Goal: Information Seeking & Learning: Learn about a topic

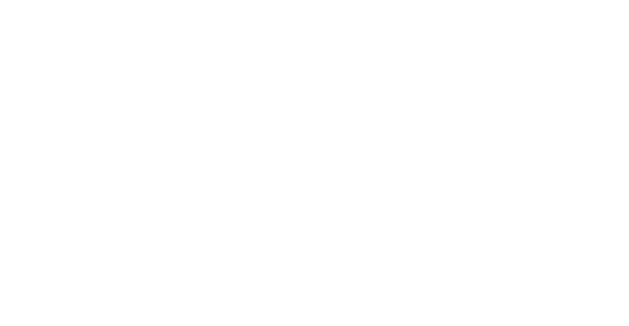
scroll to position [1794, 0]
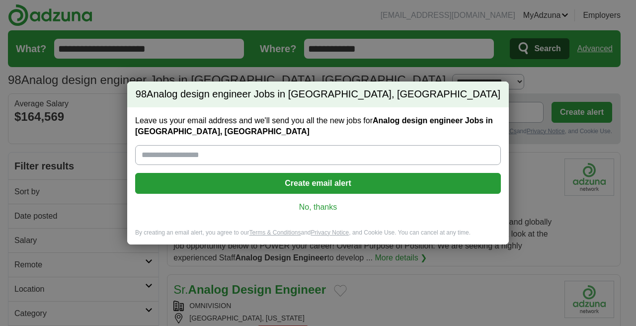
click at [334, 210] on link "No, thanks" at bounding box center [318, 207] width 350 height 11
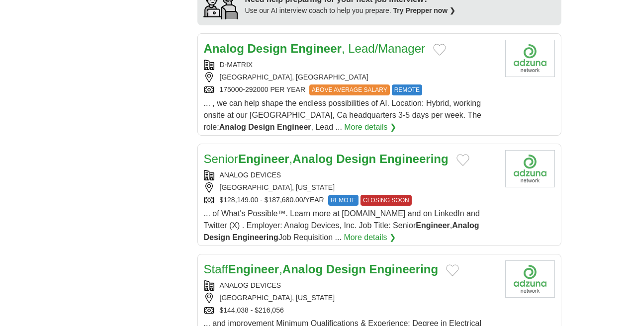
scroll to position [1121, 0]
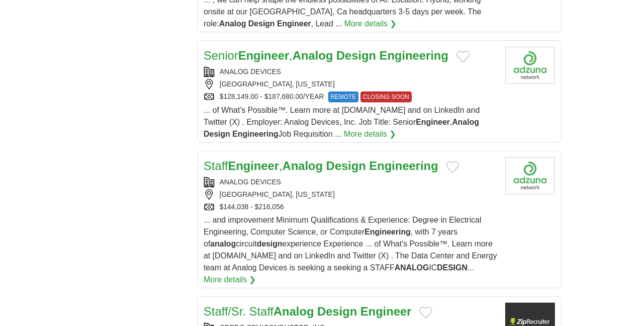
click at [317, 305] on strong "Design" at bounding box center [337, 311] width 40 height 13
